Goal: Task Accomplishment & Management: Complete application form

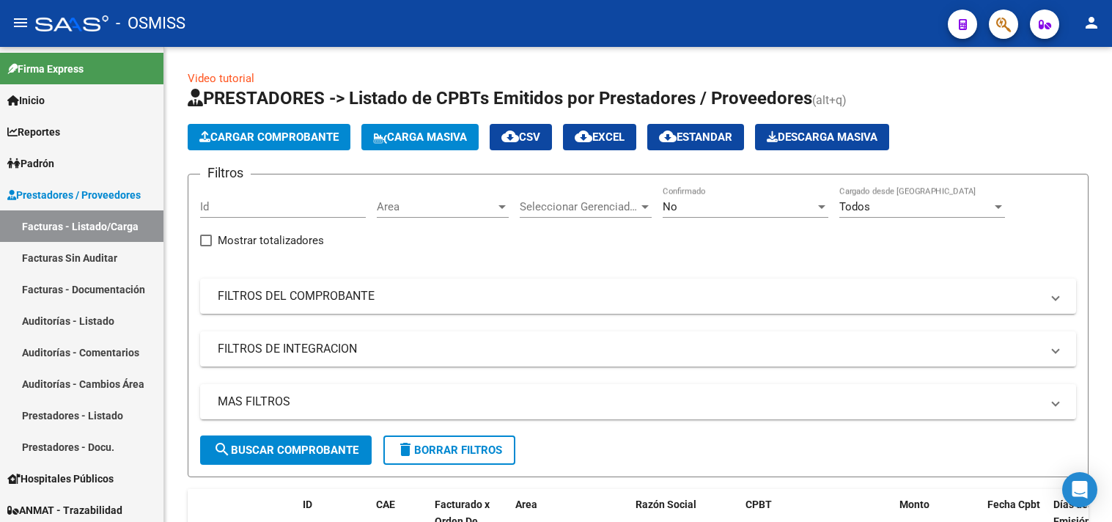
click at [218, 128] on button "Cargar Comprobante" at bounding box center [269, 137] width 163 height 26
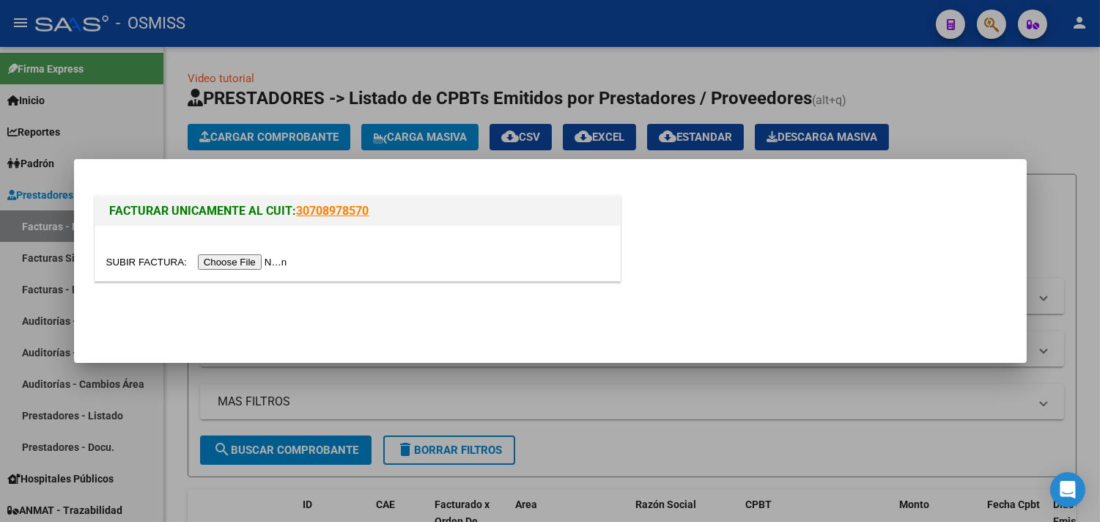
click at [226, 255] on input "file" at bounding box center [198, 261] width 185 height 15
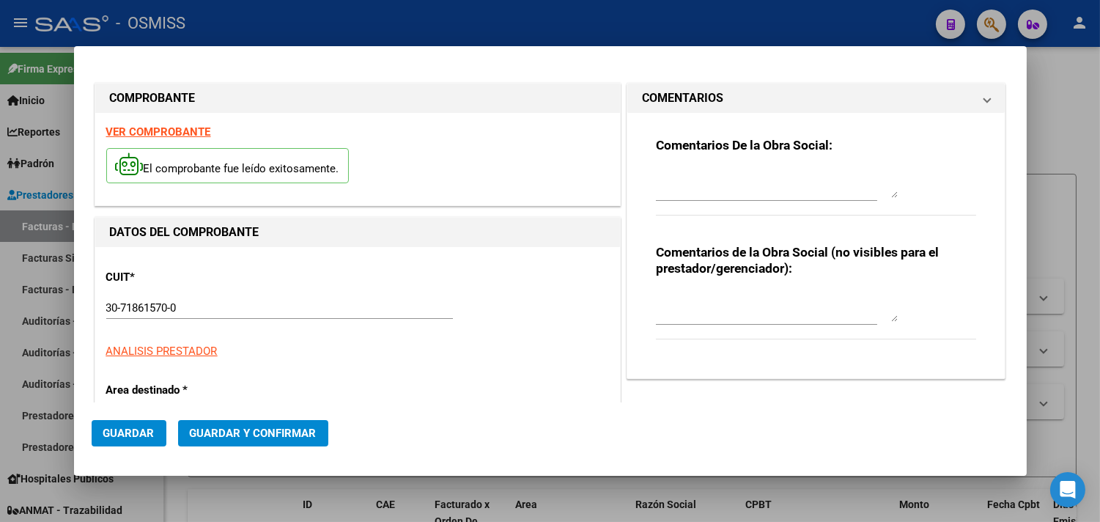
type input "[DATE]"
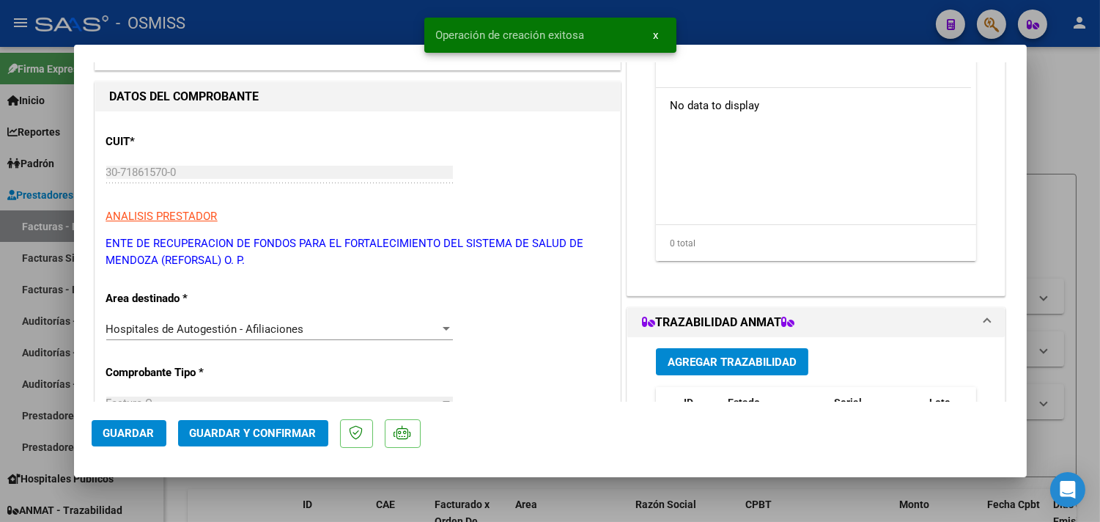
scroll to position [244, 0]
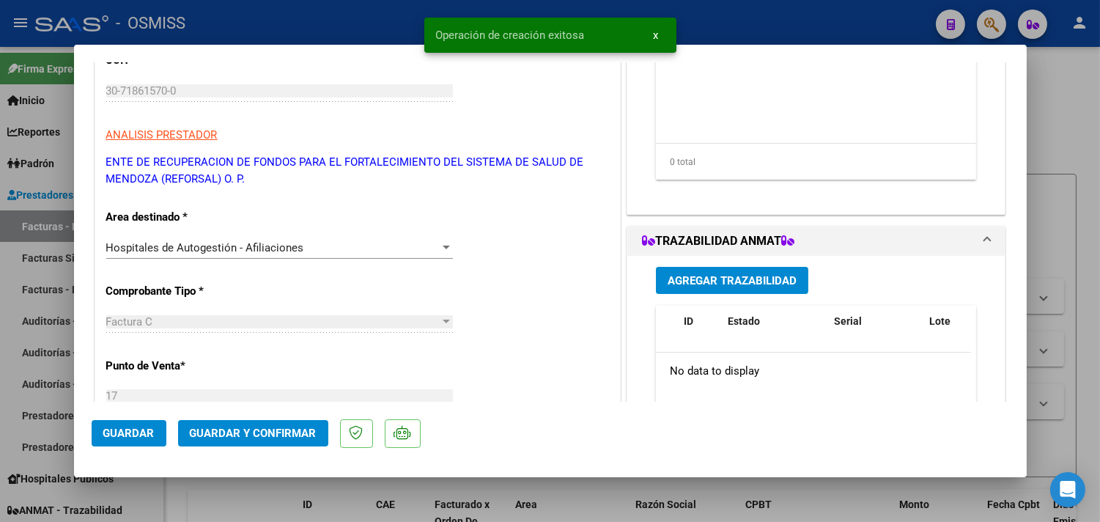
click at [302, 438] on span "Guardar y Confirmar" at bounding box center [253, 433] width 127 height 13
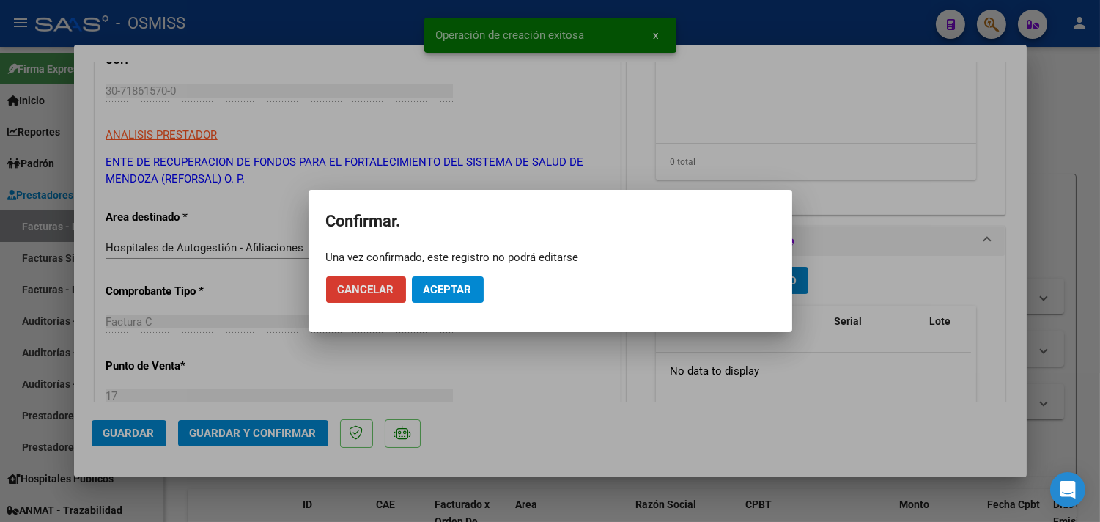
click at [471, 290] on span "Aceptar" at bounding box center [448, 289] width 48 height 13
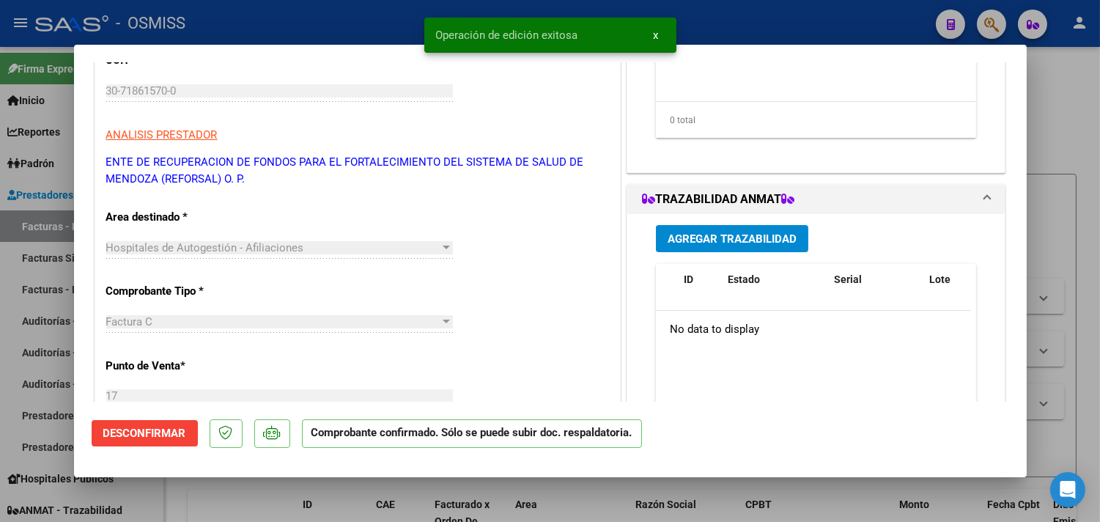
click at [1075, 136] on div at bounding box center [550, 261] width 1100 height 522
type input "$ 0,00"
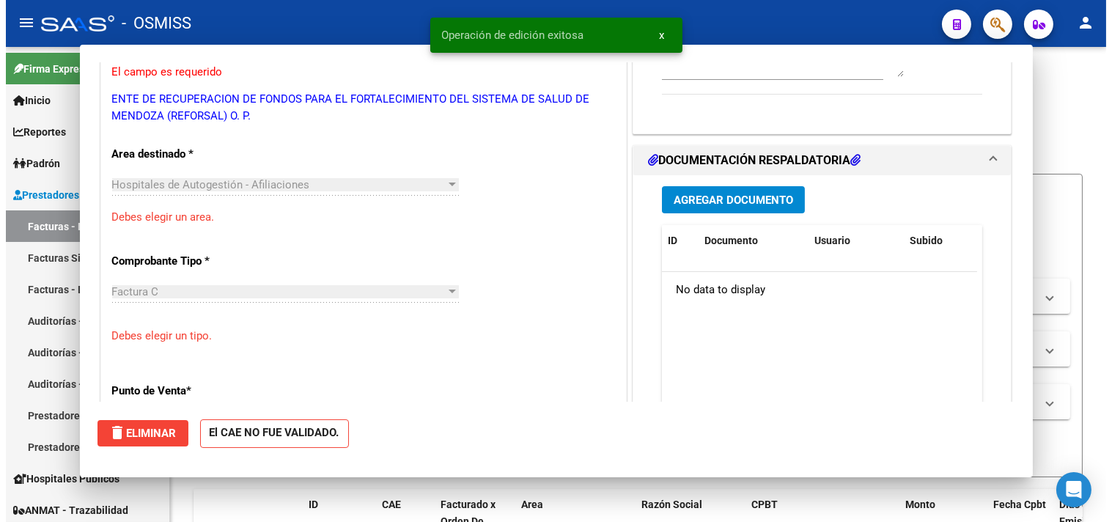
scroll to position [199, 0]
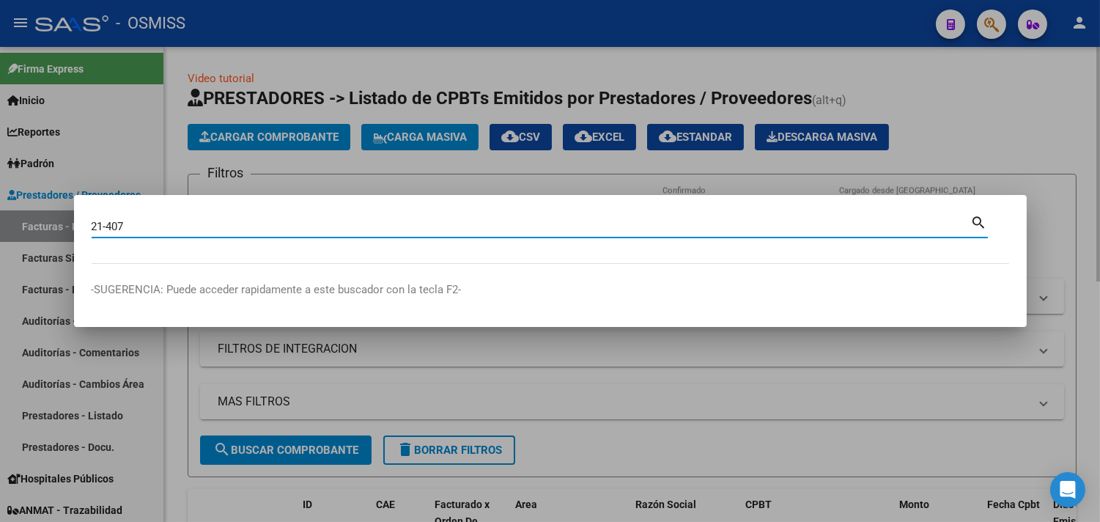
type input "21-407"
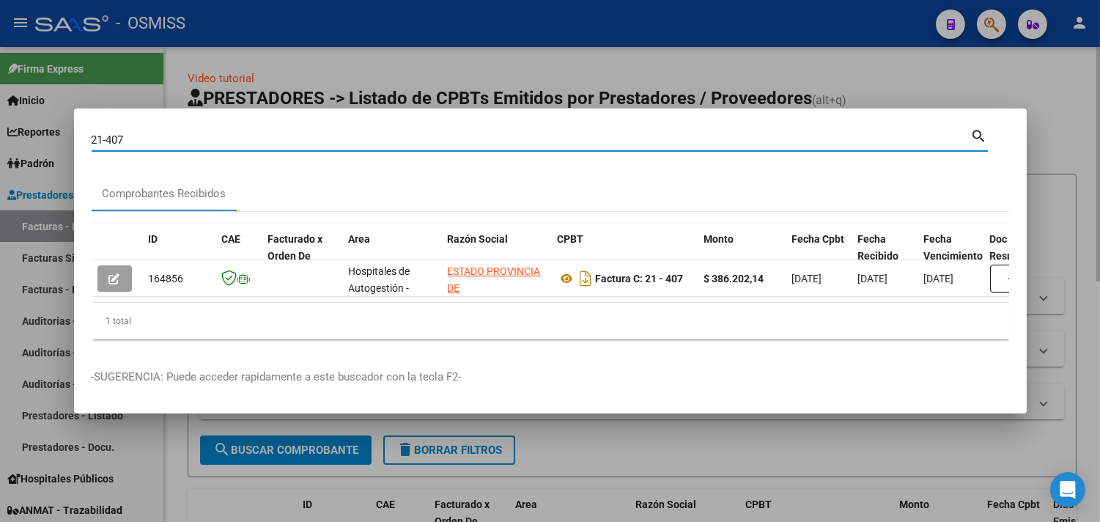
click at [1029, 137] on div at bounding box center [550, 261] width 1100 height 522
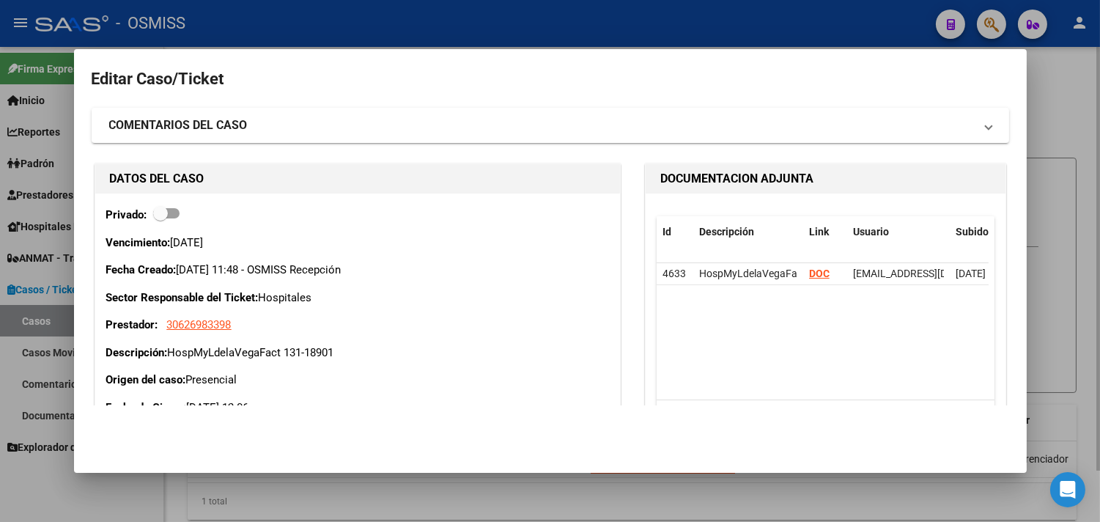
click at [1088, 92] on div at bounding box center [550, 261] width 1100 height 522
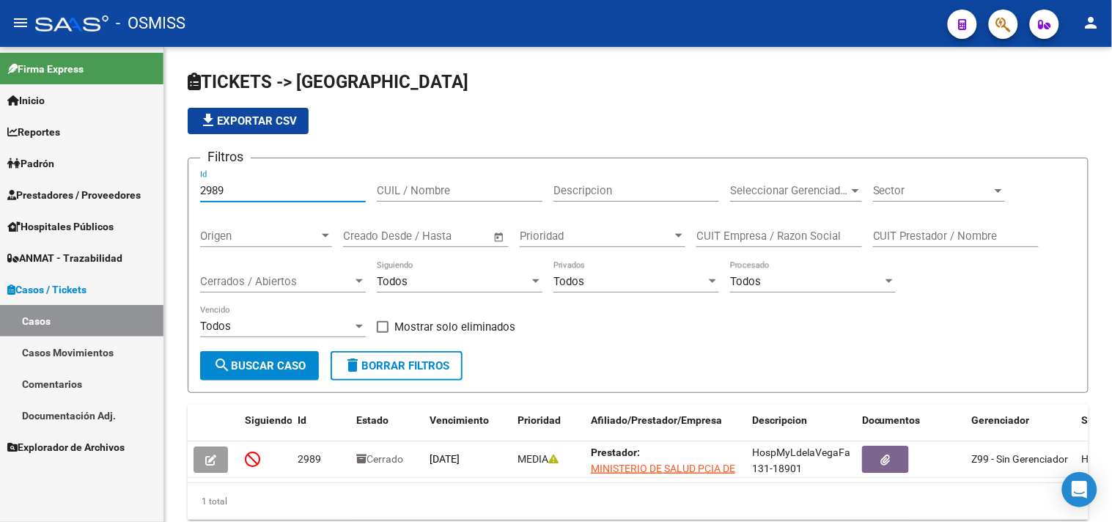
drag, startPoint x: 269, startPoint y: 193, endPoint x: 122, endPoint y: 173, distance: 148.6
click at [122, 173] on mat-sidenav-container "Firma Express Inicio Instructivos Contacto OS Reportes Ingresos Percibidos Anál…" at bounding box center [556, 284] width 1112 height 475
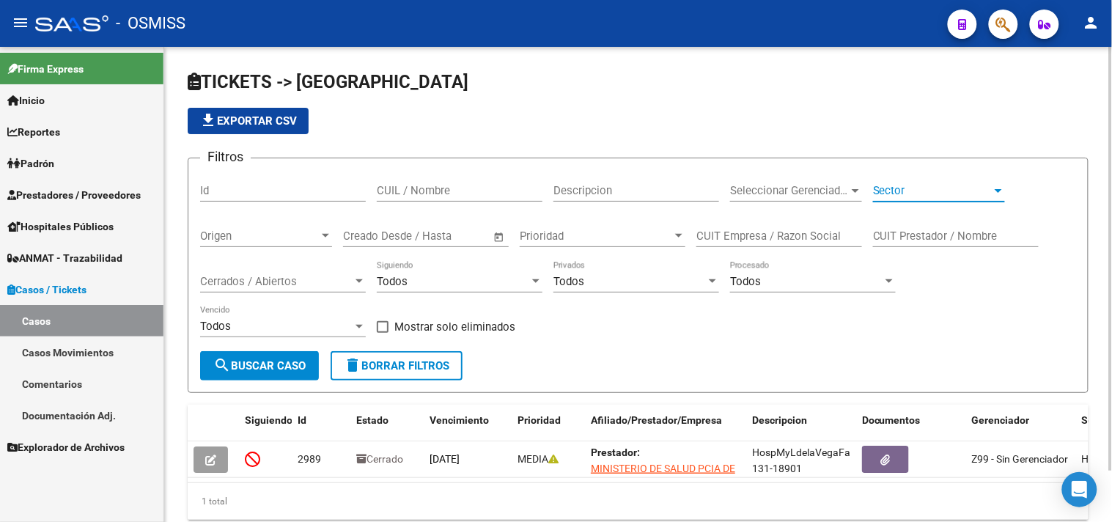
click at [951, 194] on span "Sector" at bounding box center [932, 190] width 119 height 13
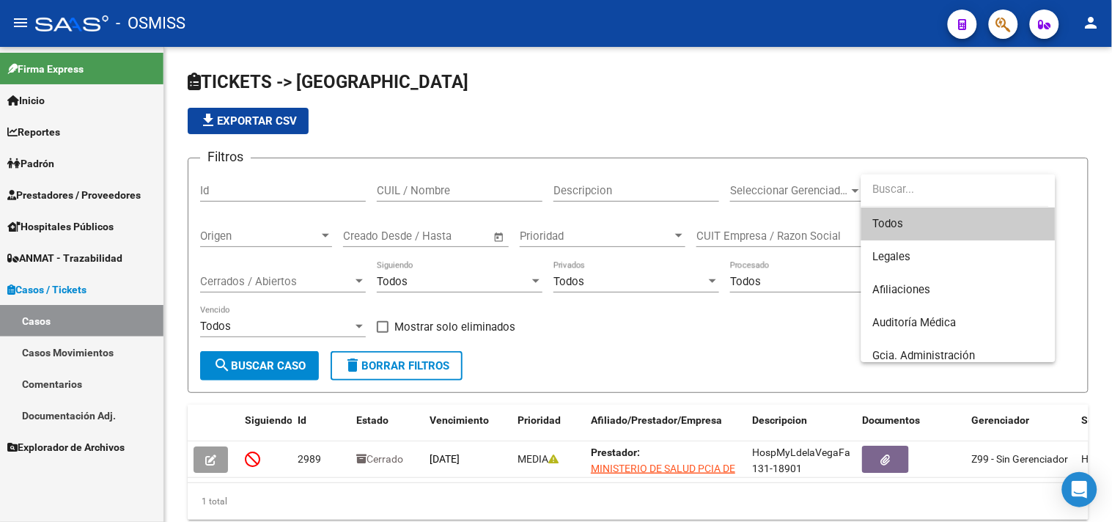
scroll to position [163, 0]
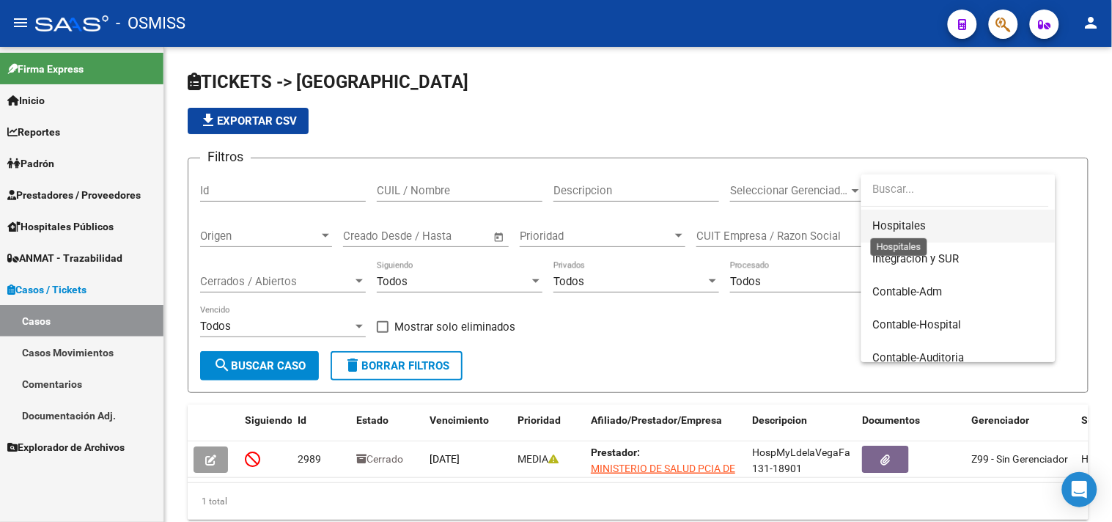
click at [913, 222] on span "Hospitales" at bounding box center [900, 225] width 54 height 13
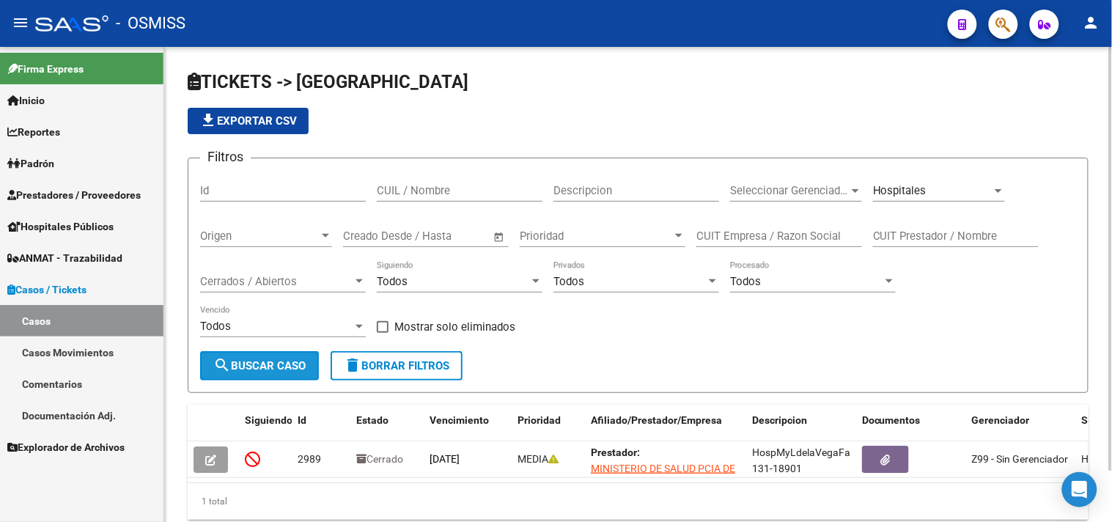
click at [264, 355] on button "search Buscar Caso" at bounding box center [259, 365] width 119 height 29
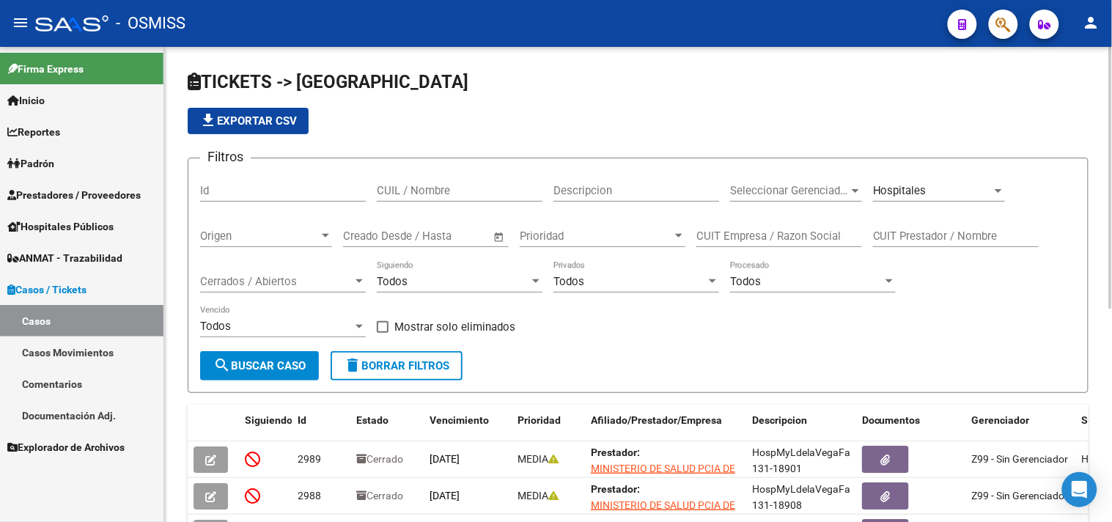
click at [305, 269] on div "Cerrados / Abiertos Cerrados / Abiertos" at bounding box center [283, 277] width 166 height 32
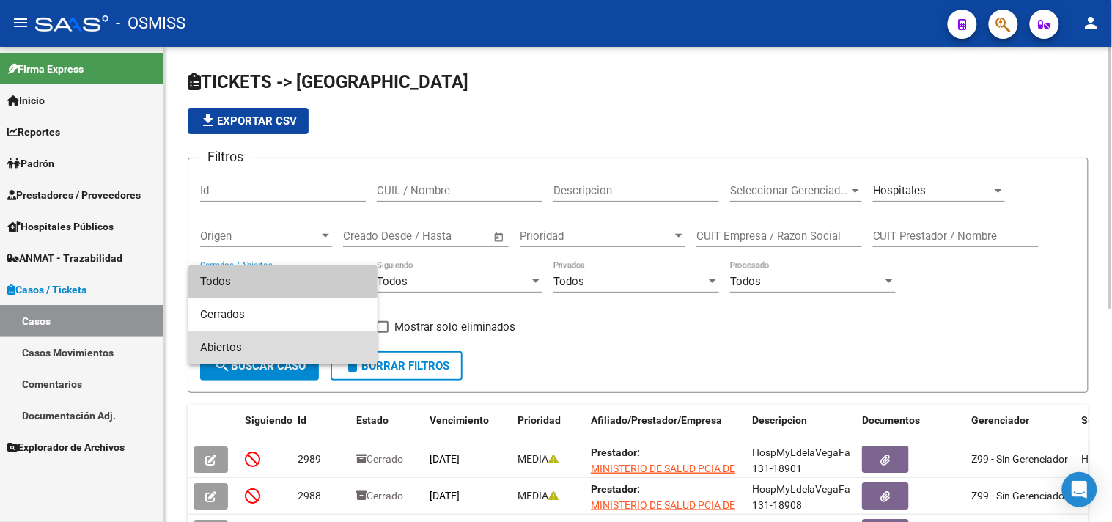
drag, startPoint x: 224, startPoint y: 347, endPoint x: 240, endPoint y: 356, distance: 18.1
click at [224, 347] on span "Abiertos" at bounding box center [283, 347] width 166 height 33
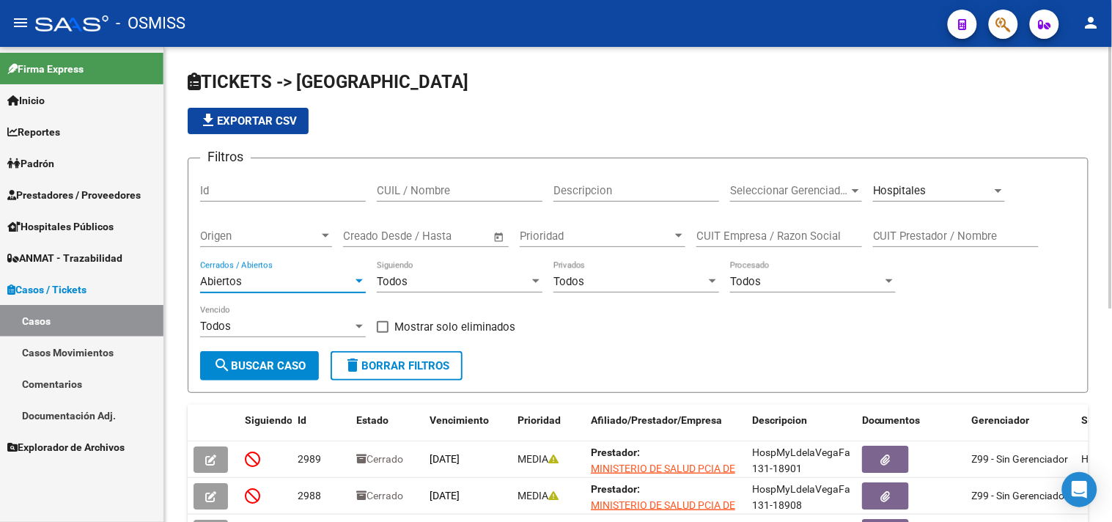
click at [270, 375] on button "search Buscar Caso" at bounding box center [259, 365] width 119 height 29
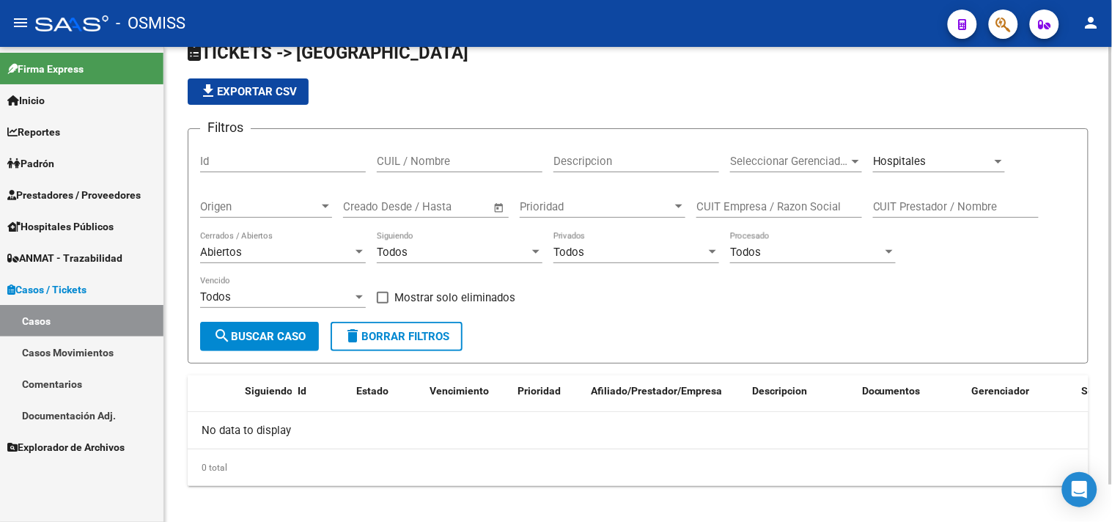
scroll to position [40, 0]
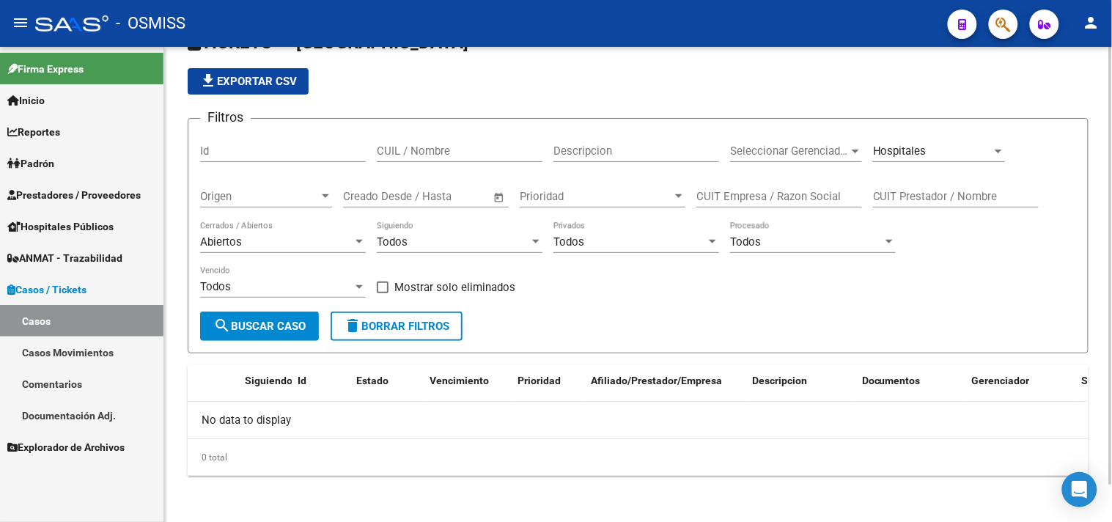
click at [972, 162] on div "Hospitales Sector" at bounding box center [939, 146] width 132 height 32
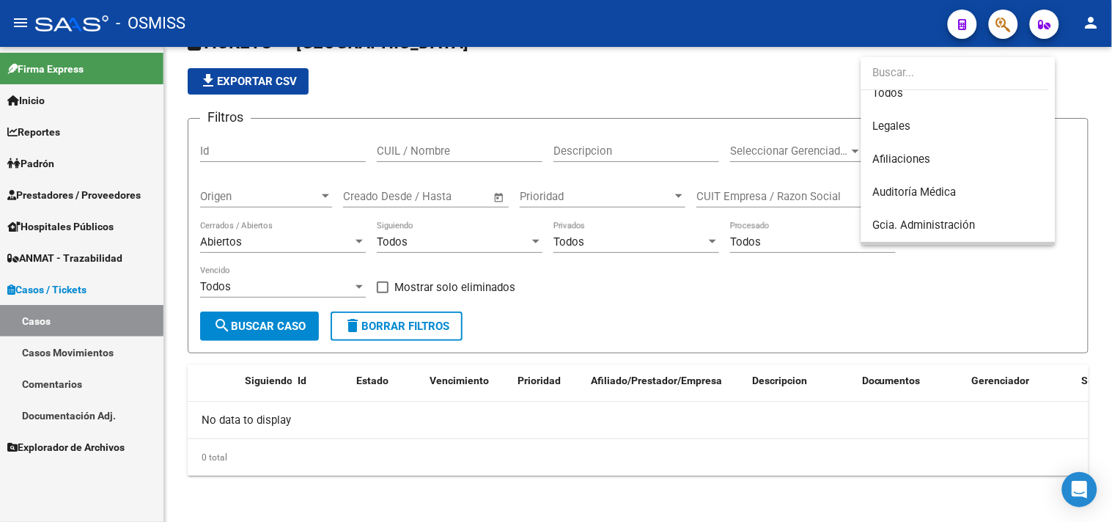
scroll to position [0, 0]
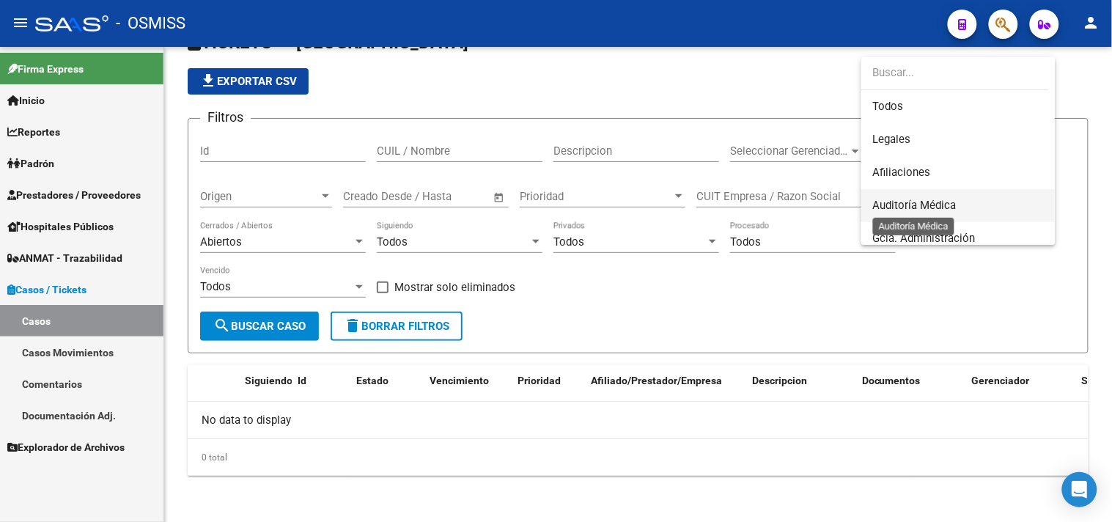
click at [931, 215] on span "Auditoría Médica" at bounding box center [958, 205] width 171 height 33
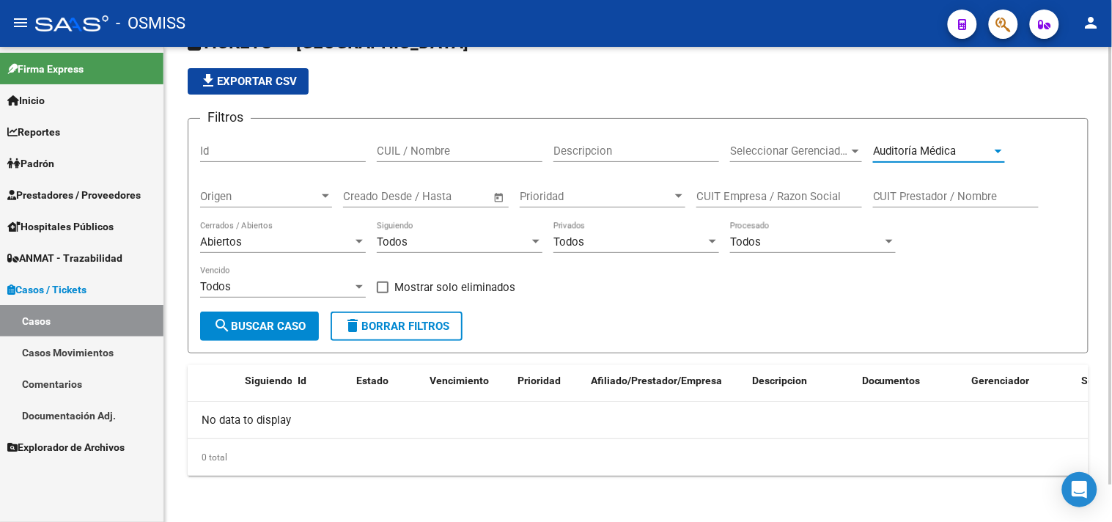
click at [249, 327] on span "search Buscar Caso" at bounding box center [259, 326] width 92 height 13
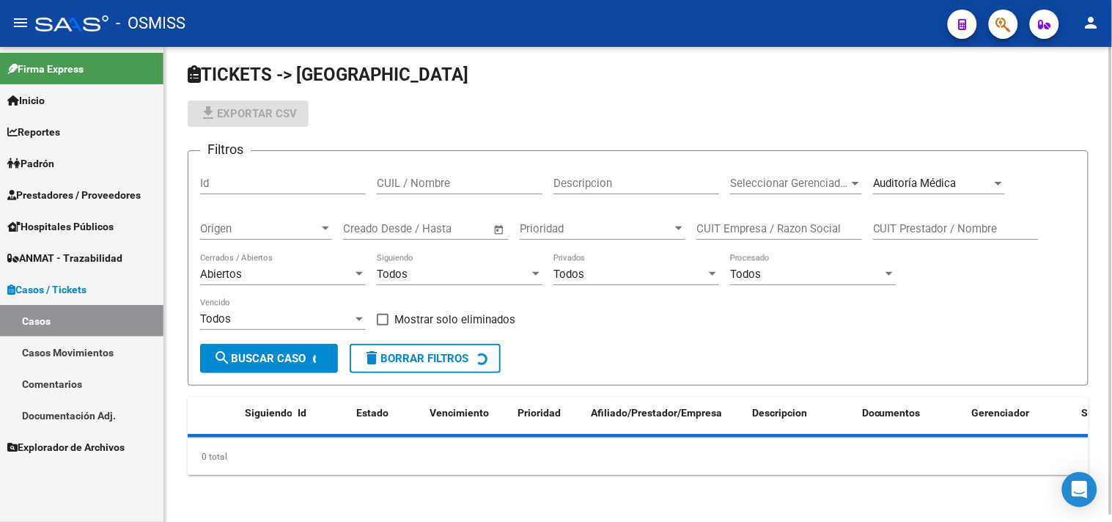
scroll to position [40, 0]
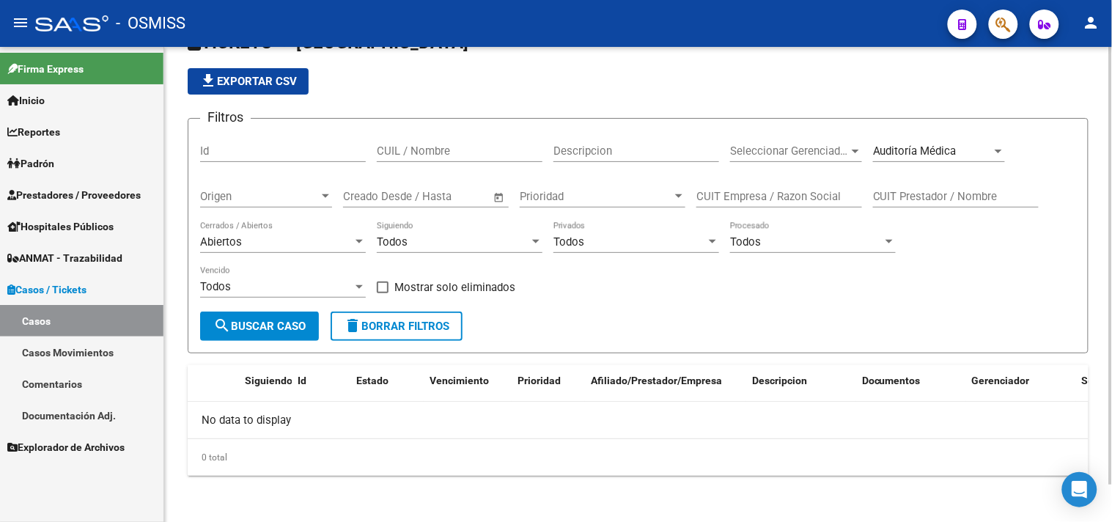
click at [906, 156] on span "Auditoría Médica" at bounding box center [915, 150] width 84 height 13
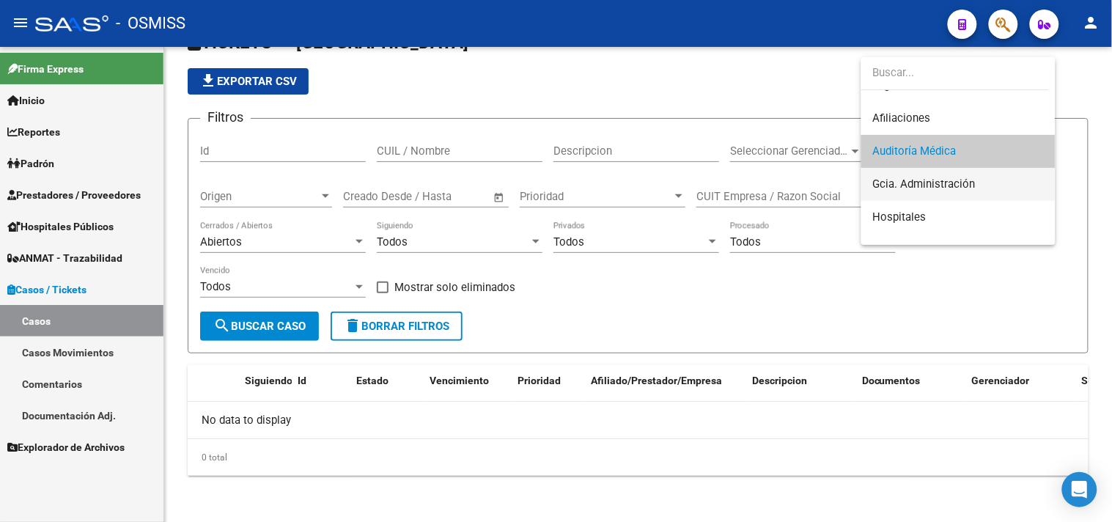
scroll to position [174, 0]
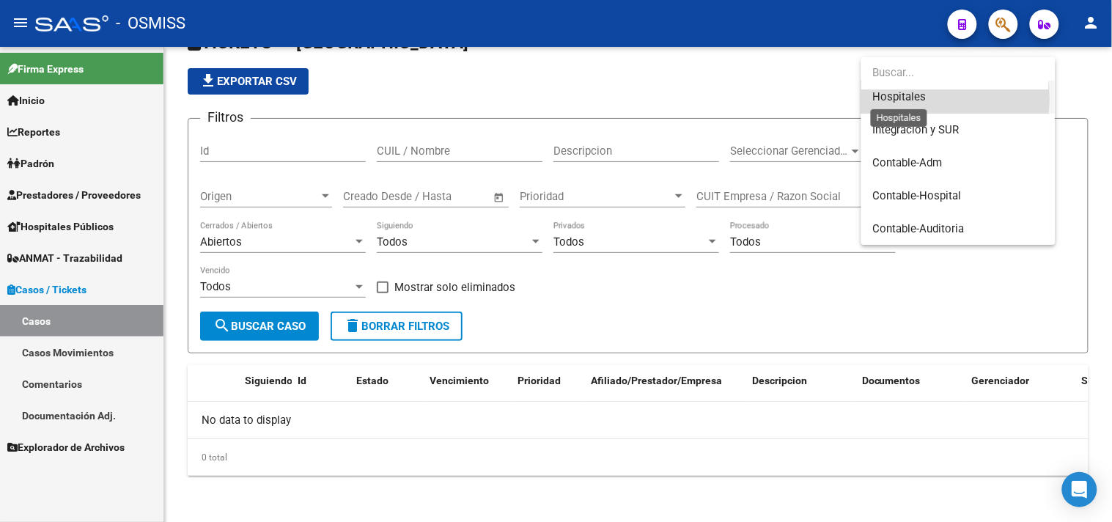
click at [918, 98] on span "Hospitales" at bounding box center [900, 96] width 54 height 13
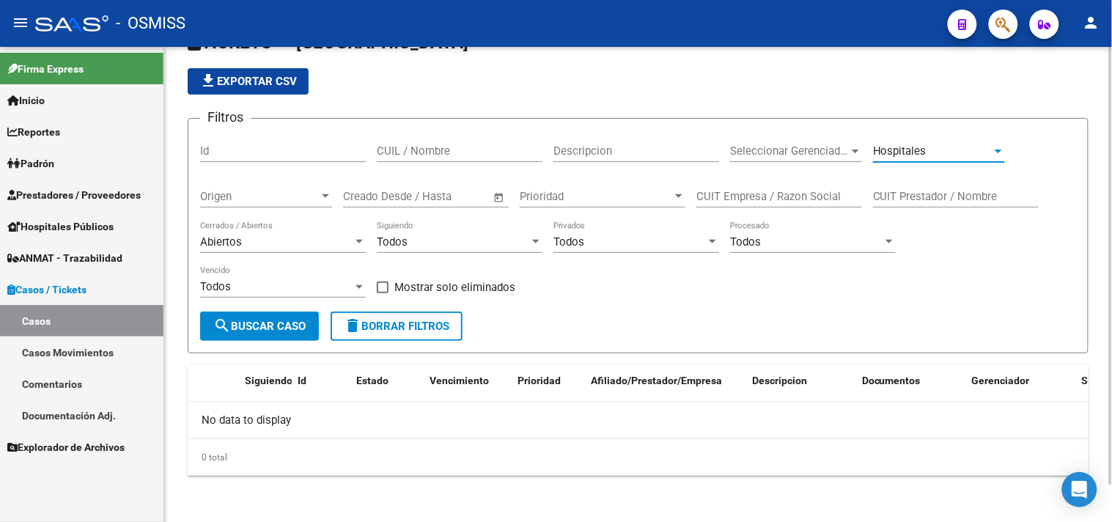
click at [239, 320] on span "search Buscar Caso" at bounding box center [259, 326] width 92 height 13
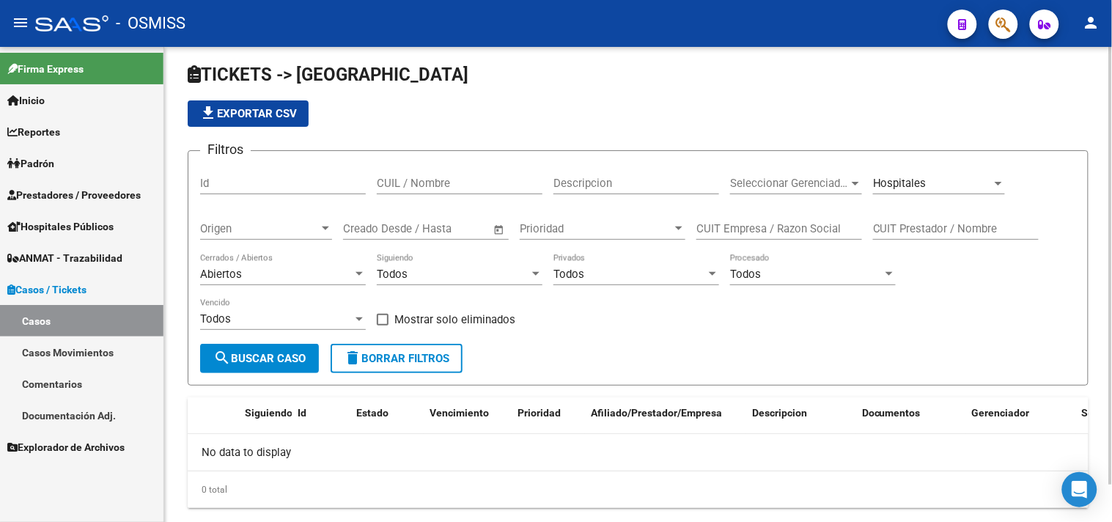
scroll to position [40, 0]
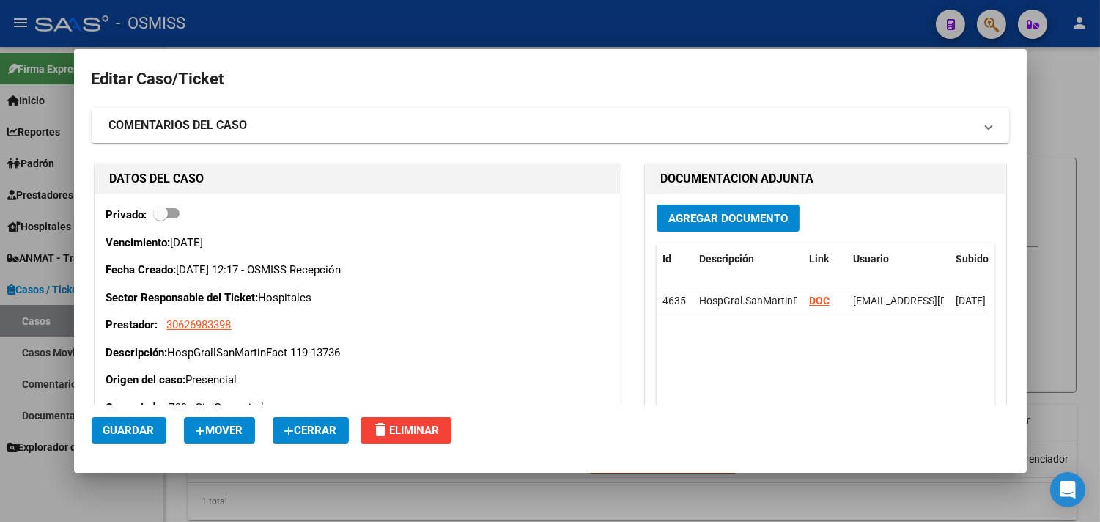
click at [309, 426] on span "Cerrar" at bounding box center [310, 430] width 53 height 13
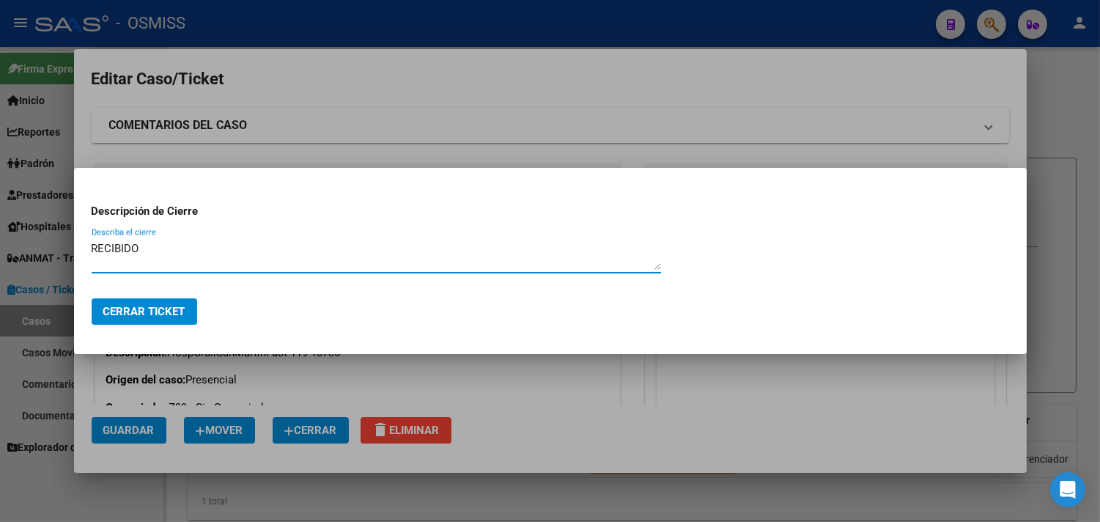
type textarea "RECIBIDO"
click at [161, 309] on span "Cerrar Ticket" at bounding box center [144, 311] width 82 height 13
